Goal: Task Accomplishment & Management: Manage account settings

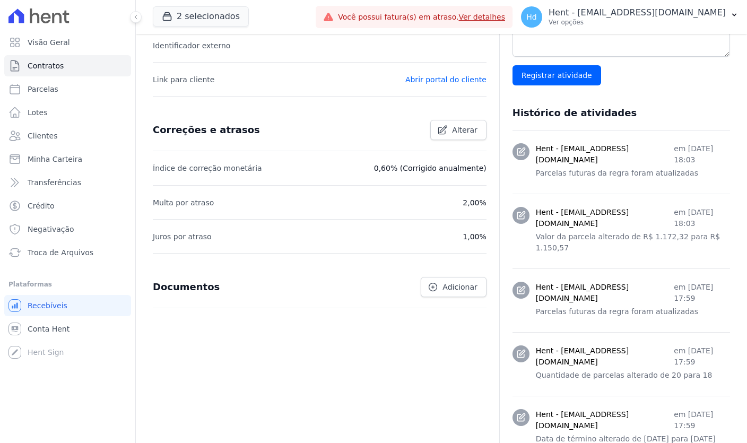
scroll to position [358, 0]
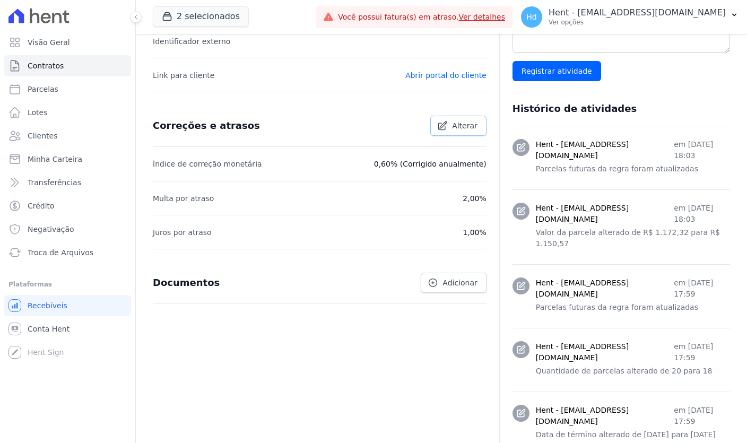
click at [459, 132] on link "Alterar" at bounding box center [458, 126] width 56 height 20
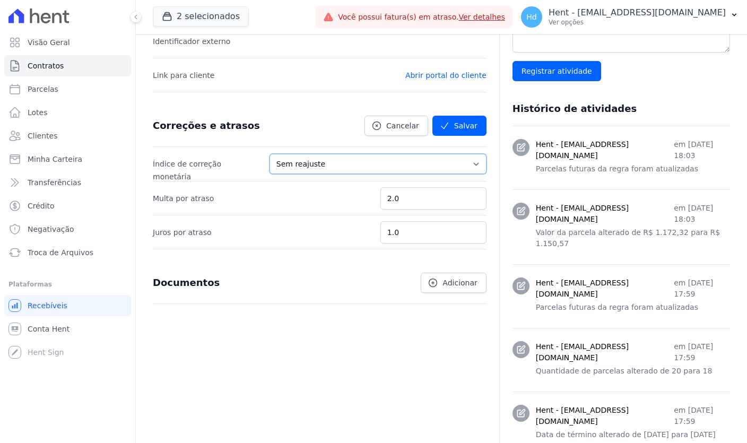
click at [360, 166] on select "Sem reajuste Média dos últimos 12 meses acumulado de INCCM Média dos últimos 12…" at bounding box center [378, 164] width 217 height 20
click at [387, 124] on link "Cancelar" at bounding box center [397, 126] width 64 height 20
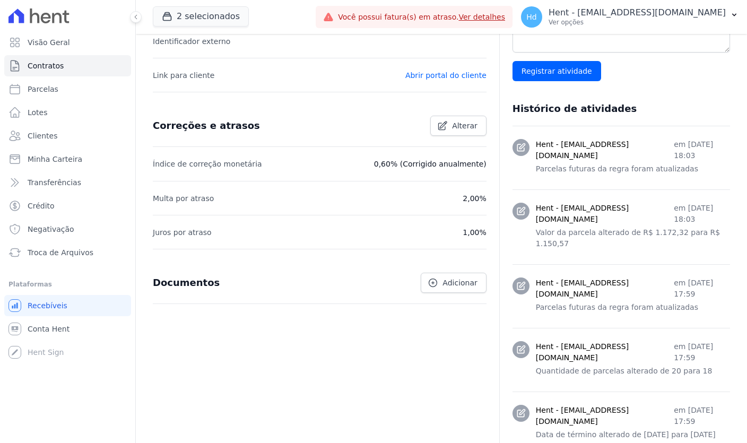
click at [440, 163] on p "0,60% (Corrigido anualmente)" at bounding box center [430, 164] width 112 height 13
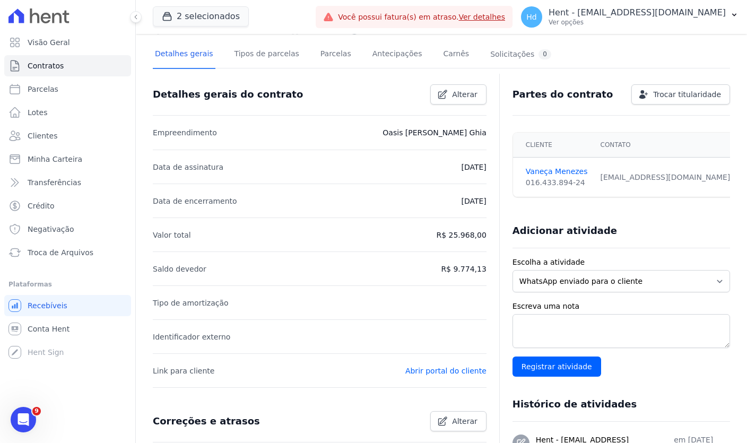
scroll to position [0, 0]
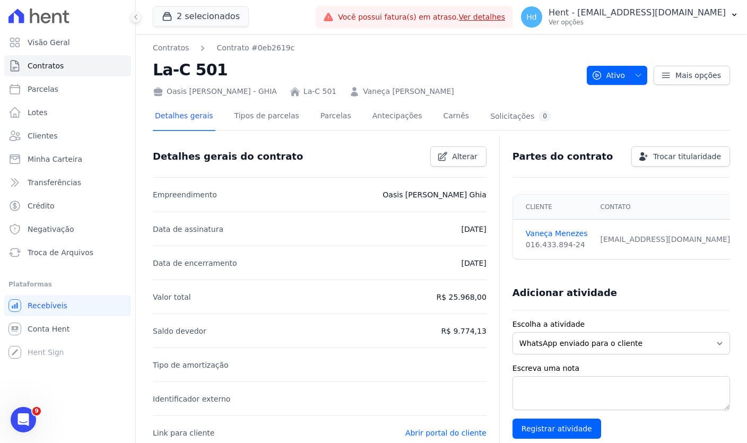
click at [271, 92] on div "Oasis Celina Guimaraes - GHIA La-C 501 Vaneça Raiane De Menezes" at bounding box center [366, 89] width 426 height 15
copy div "Oasis [PERSON_NAME] - GHIA"
drag, startPoint x: 466, startPoint y: 90, endPoint x: 359, endPoint y: 89, distance: 107.7
click at [359, 89] on div "Oasis Celina Guimaraes - GHIA La-C 501 Vaneça Raiane De Menezes" at bounding box center [366, 89] width 426 height 15
copy link "Vaneça [PERSON_NAME]"
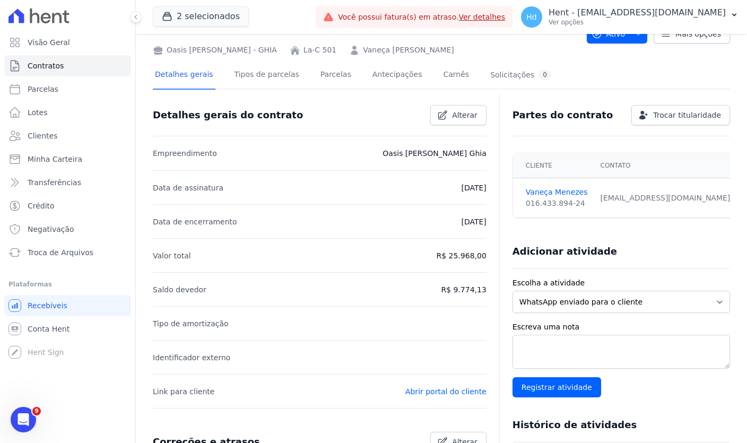
scroll to position [99, 0]
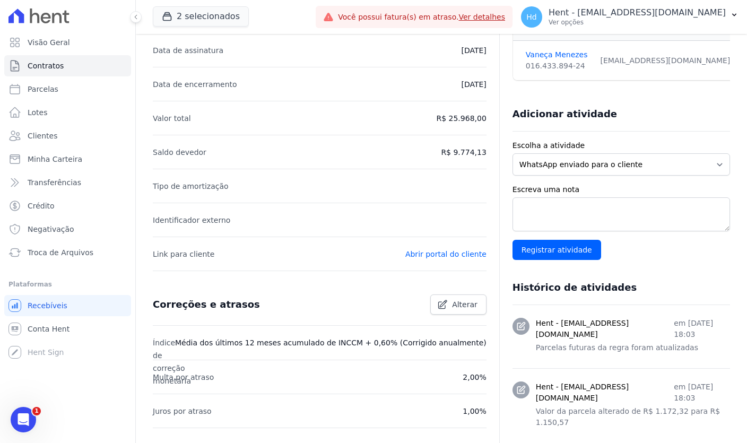
scroll to position [184, 0]
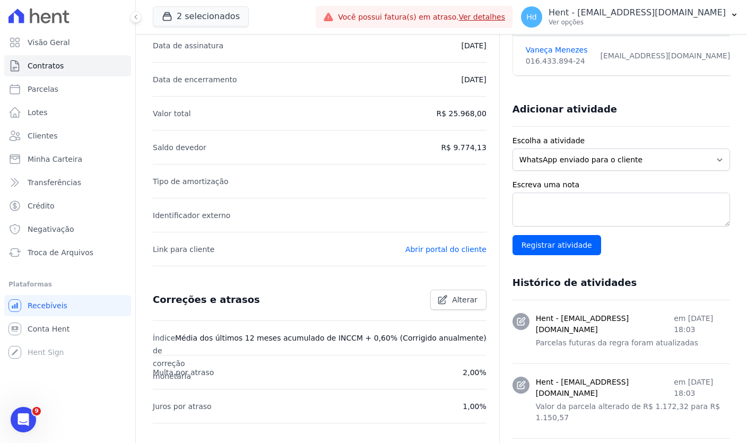
click at [329, 161] on li "Saldo devedor R$ 9.774,13" at bounding box center [320, 147] width 334 height 34
click at [451, 300] on link "Alterar" at bounding box center [458, 300] width 56 height 20
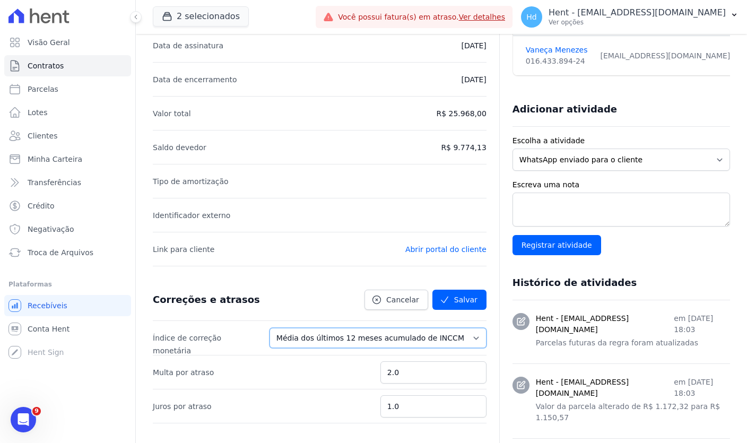
click at [441, 335] on select "Sem reajuste Média dos últimos 12 meses acumulado de INCCM Média dos últimos 12…" at bounding box center [378, 338] width 217 height 20
select select "avg_12m_acum_ipca"
click at [284, 328] on select "Sem reajuste Média dos últimos 12 meses acumulado de INCCM Média dos últimos 12…" at bounding box center [378, 338] width 217 height 20
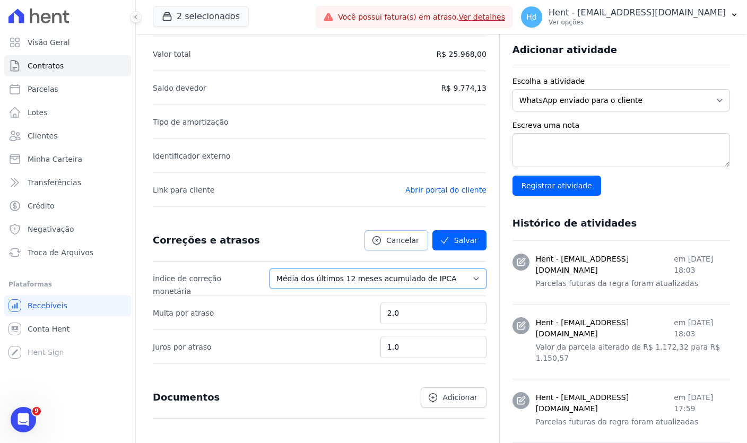
scroll to position [295, 0]
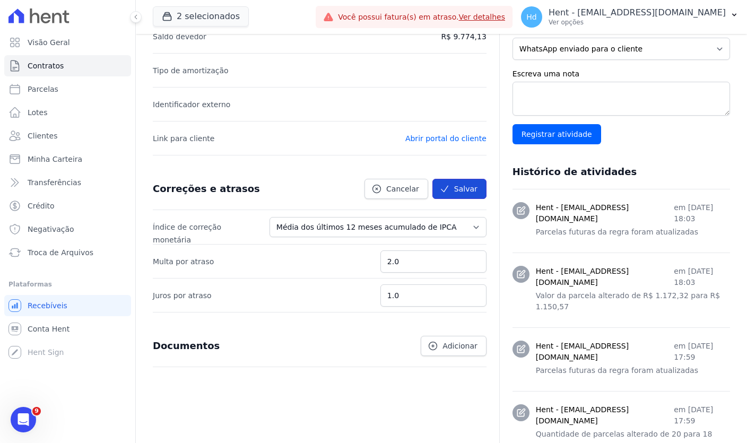
click at [468, 194] on button "Salvar" at bounding box center [459, 189] width 54 height 20
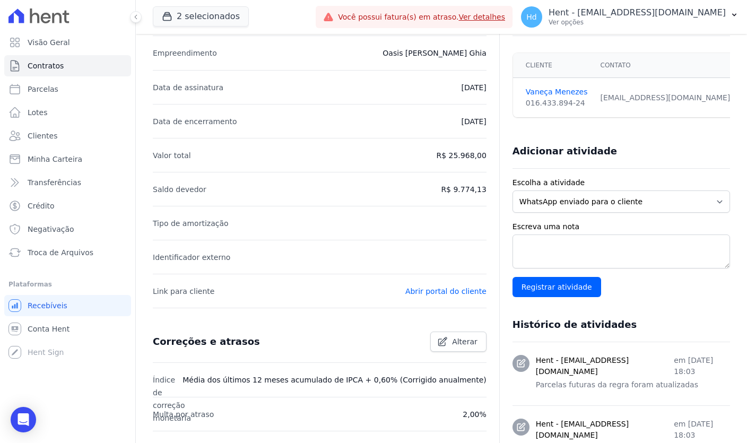
scroll to position [0, 0]
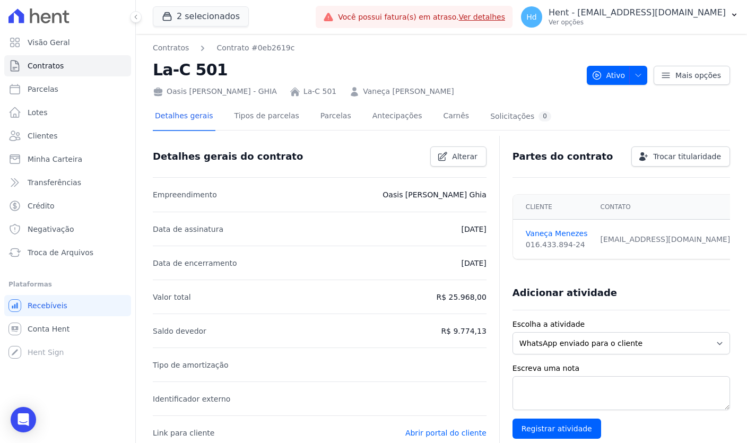
click at [412, 157] on div "Detalhes gerais do contrato Alterar" at bounding box center [315, 152] width 342 height 29
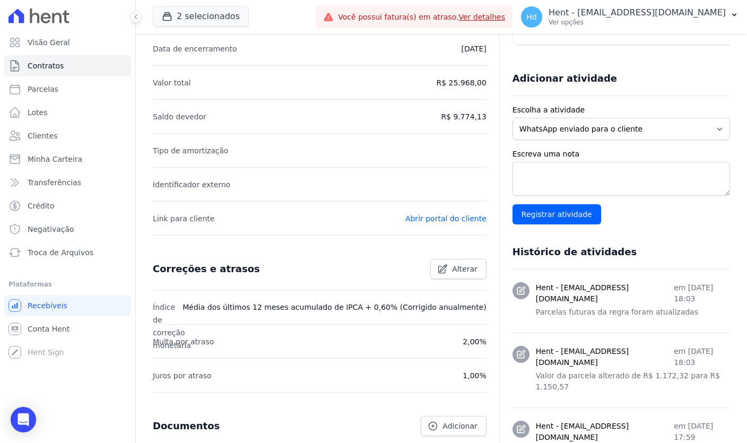
scroll to position [224, 0]
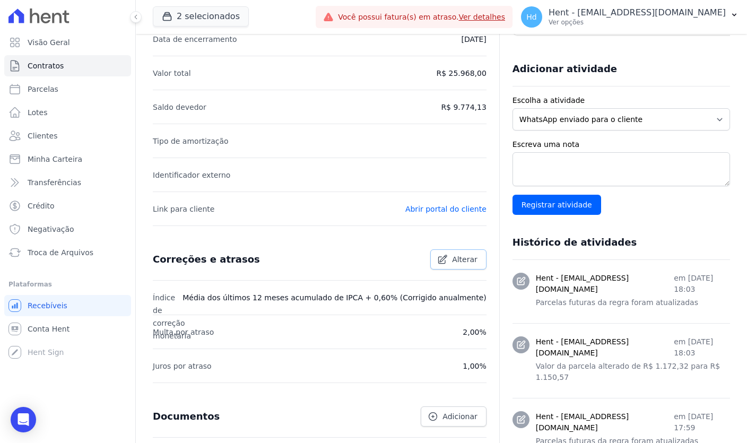
click at [448, 261] on icon at bounding box center [442, 259] width 11 height 11
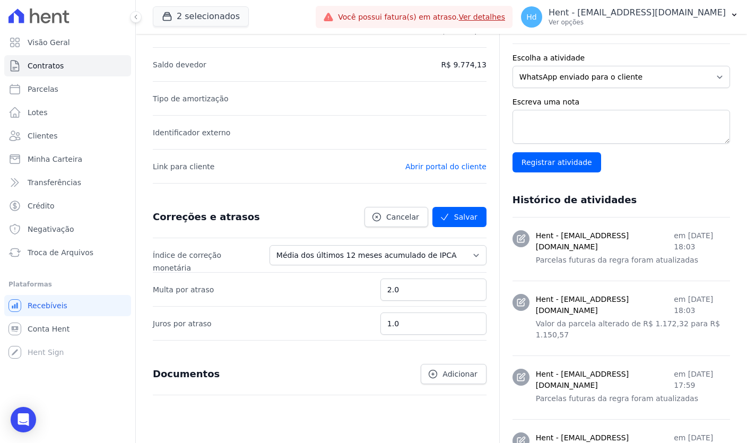
scroll to position [280, 0]
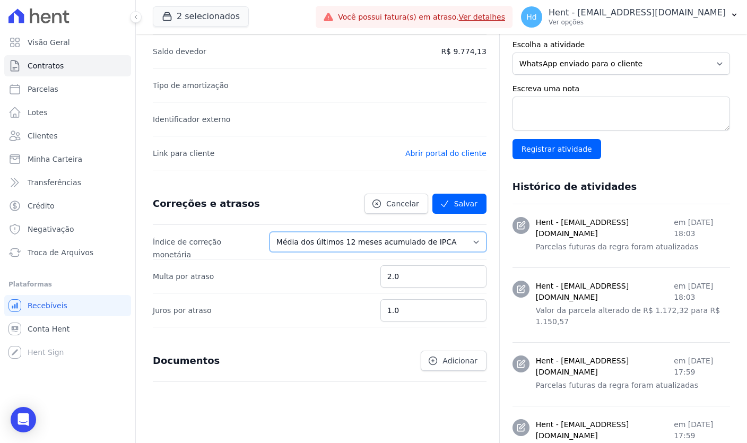
click at [335, 237] on select "Sem reajuste Média dos últimos 12 meses acumulado de INCCM Média dos últimos 12…" at bounding box center [378, 242] width 217 height 20
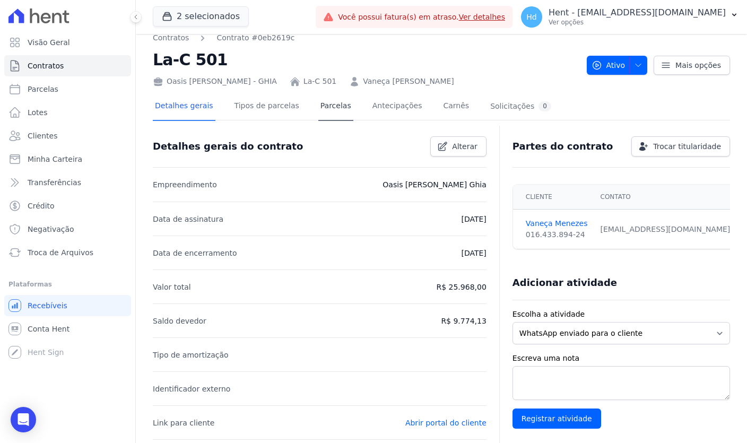
scroll to position [5, 0]
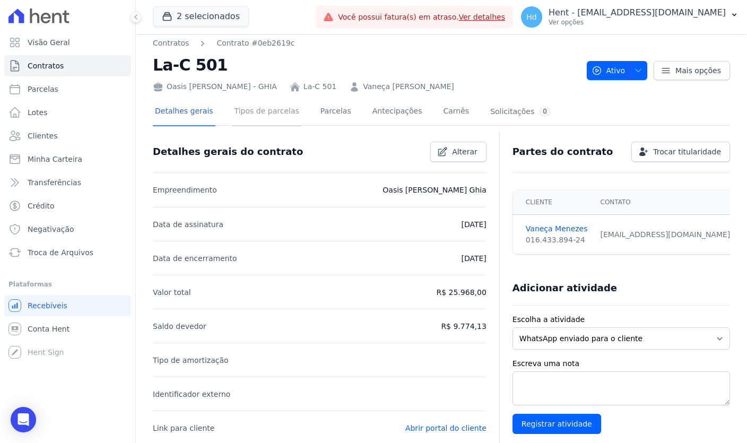
click at [271, 117] on link "Tipos de parcelas" at bounding box center [266, 112] width 69 height 28
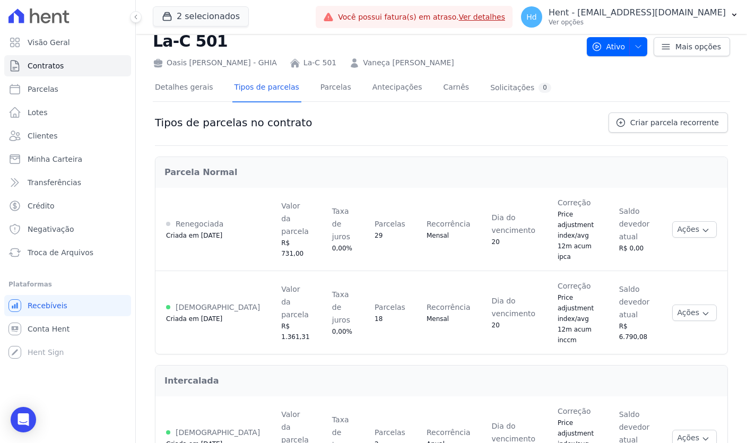
scroll to position [31, 0]
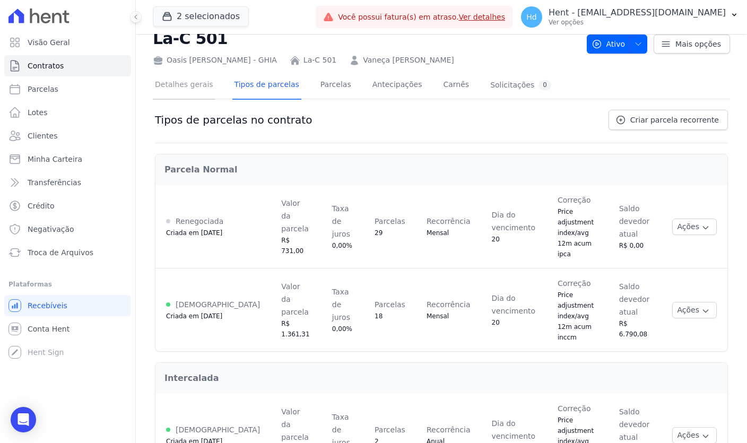
click at [189, 92] on link "Detalhes gerais" at bounding box center [184, 86] width 63 height 28
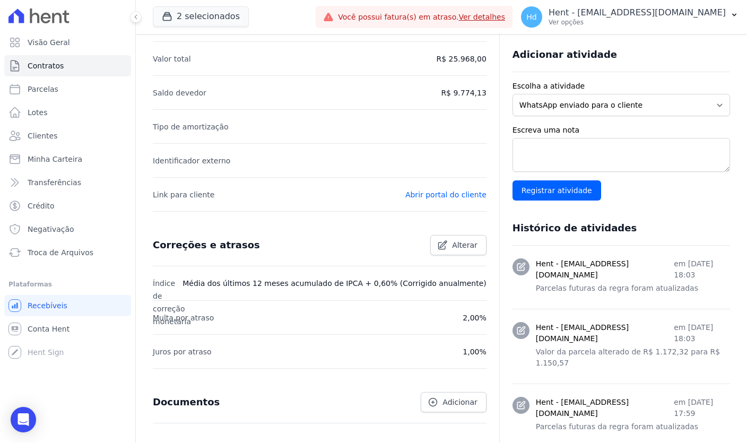
scroll to position [276, 0]
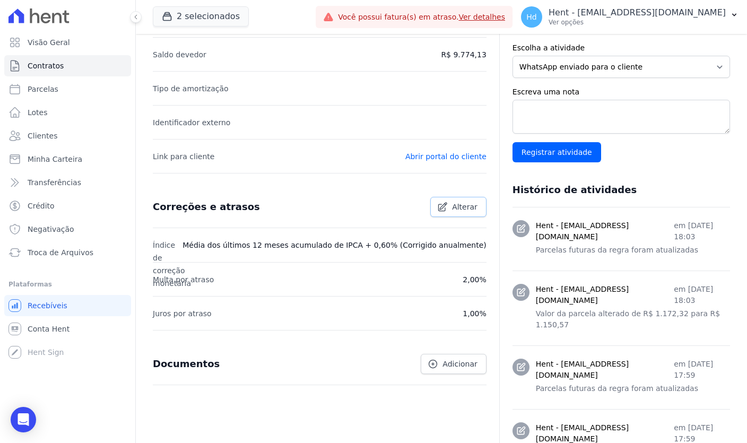
click at [459, 212] on span "Alterar" at bounding box center [464, 207] width 25 height 11
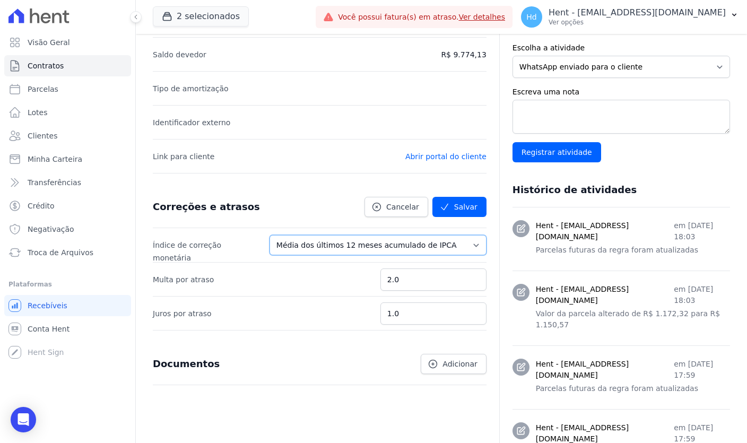
click at [352, 246] on select "Sem reajuste Média dos últimos 12 meses acumulado de INCCM Média dos últimos 12…" at bounding box center [378, 245] width 217 height 20
select select "avg_12m_acum_inccm"
click at [284, 235] on select "Sem reajuste Média dos últimos 12 meses acumulado de INCCM Média dos últimos 12…" at bounding box center [378, 245] width 217 height 20
click at [316, 212] on div "Correções e atrasos Cancelar [GEOGRAPHIC_DATA]" at bounding box center [315, 202] width 342 height 29
